Goal: Entertainment & Leisure: Browse casually

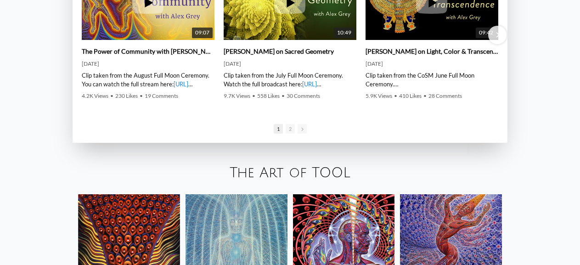
scroll to position [1425, 0]
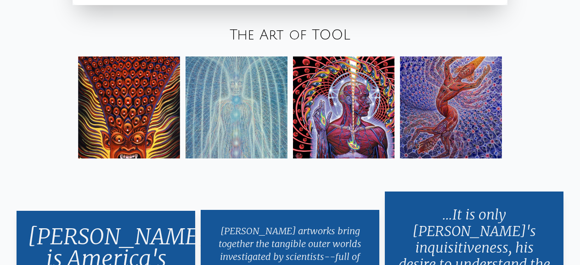
click at [349, 133] on img at bounding box center [344, 108] width 102 height 102
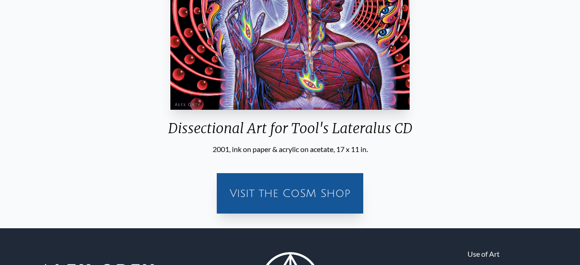
scroll to position [168, 0]
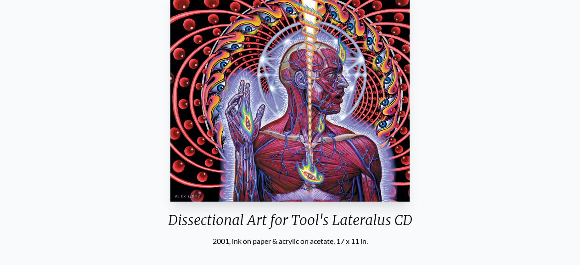
click at [466, 57] on div "Dissectional Art for Tool's Lateralus CD 2001, ink on paper & acrylic on acetat…" at bounding box center [290, 149] width 566 height 327
click at [212, 146] on img "82 / 133" at bounding box center [289, 95] width 239 height 212
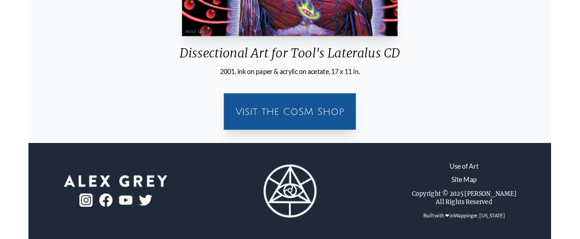
scroll to position [146, 0]
